Goal: Task Accomplishment & Management: Complete application form

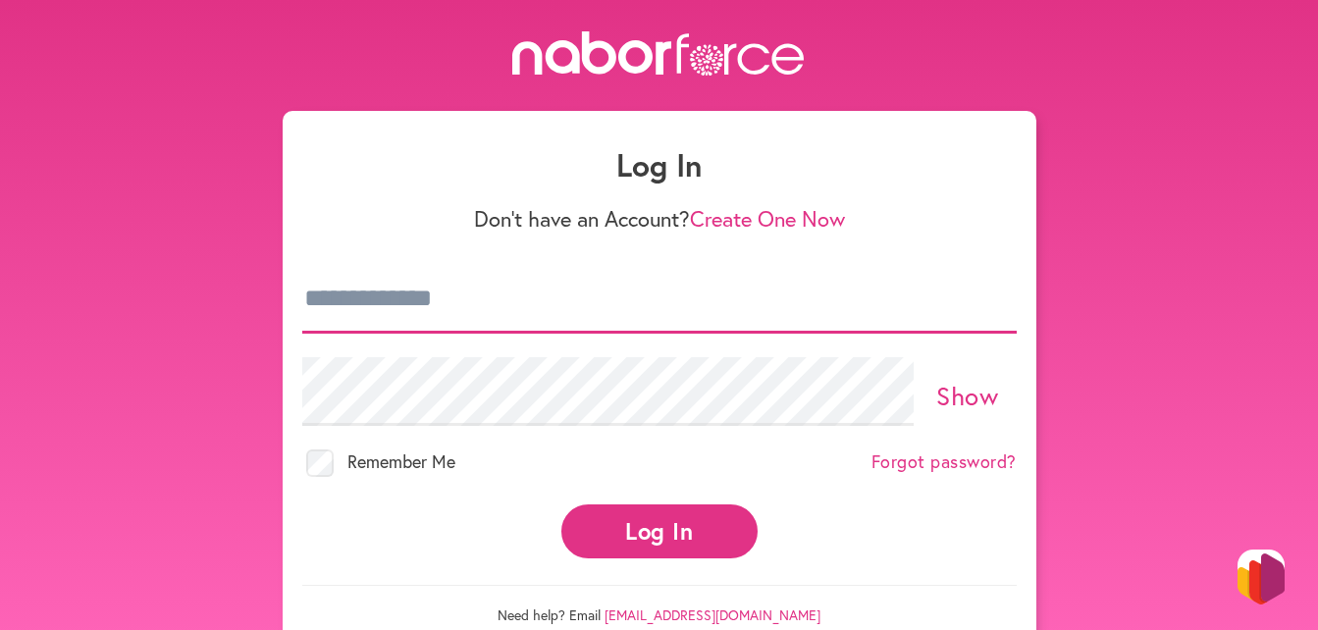
click at [550, 301] on input "email" at bounding box center [659, 299] width 715 height 69
